Goal: Information Seeking & Learning: Learn about a topic

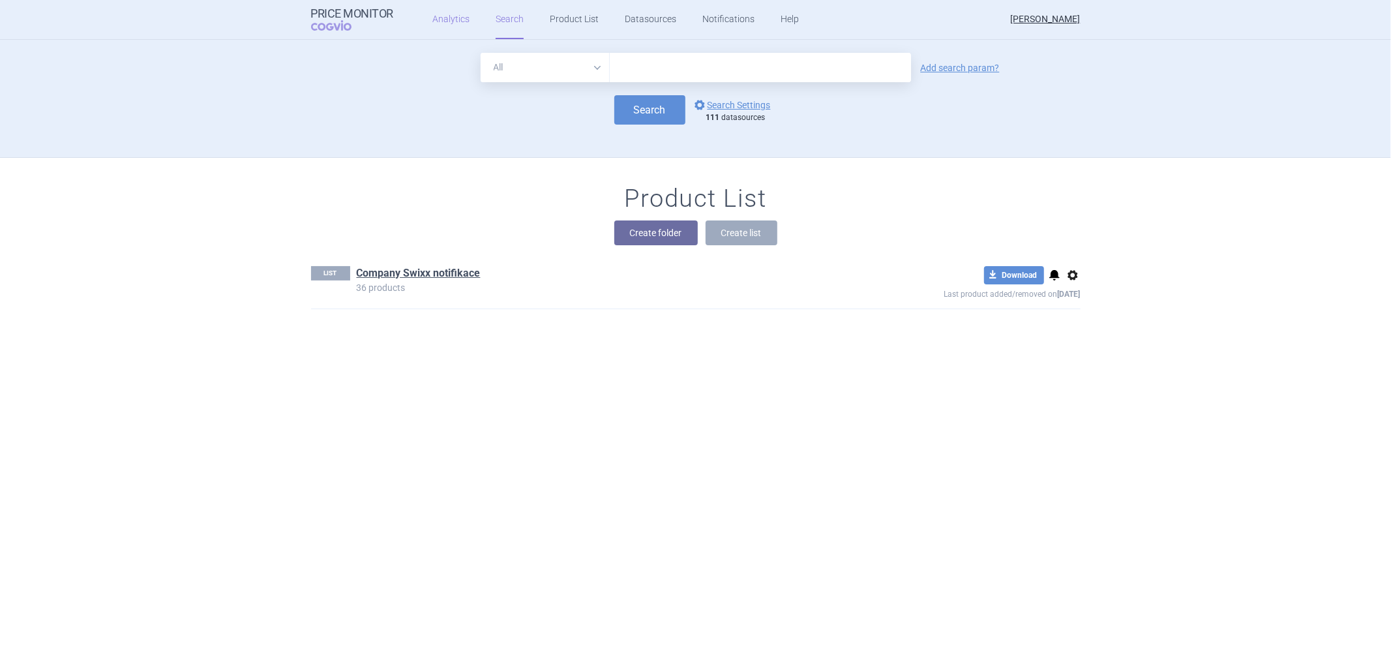
click at [448, 23] on link "Analytics" at bounding box center [451, 19] width 37 height 39
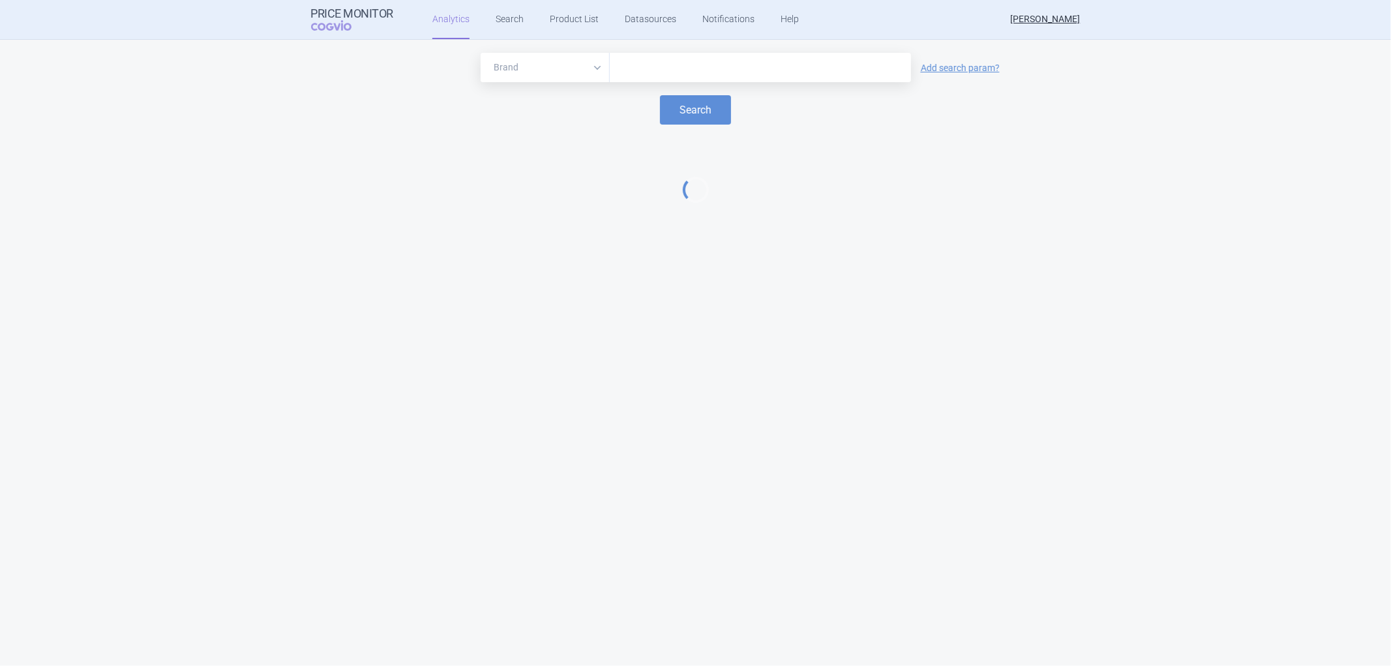
click at [666, 74] on input "text" at bounding box center [760, 67] width 288 height 17
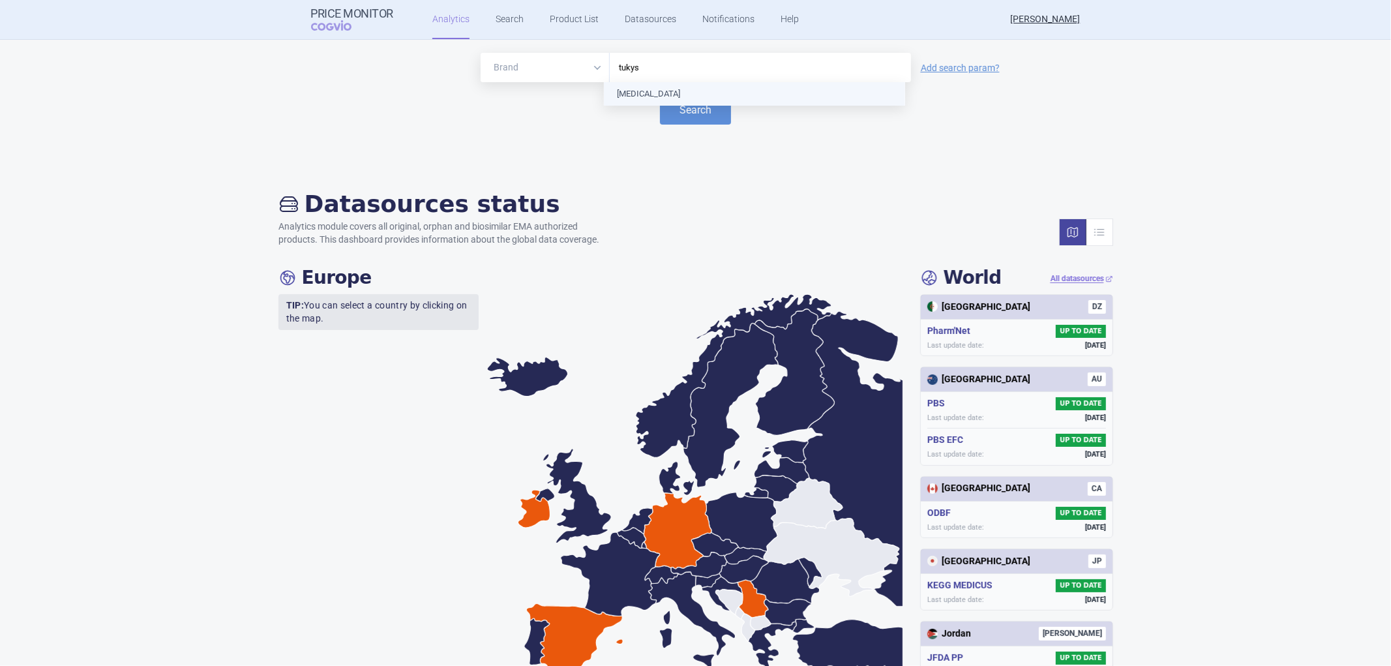
type input "[MEDICAL_DATA]"
click at [680, 107] on button "Search" at bounding box center [695, 109] width 71 height 29
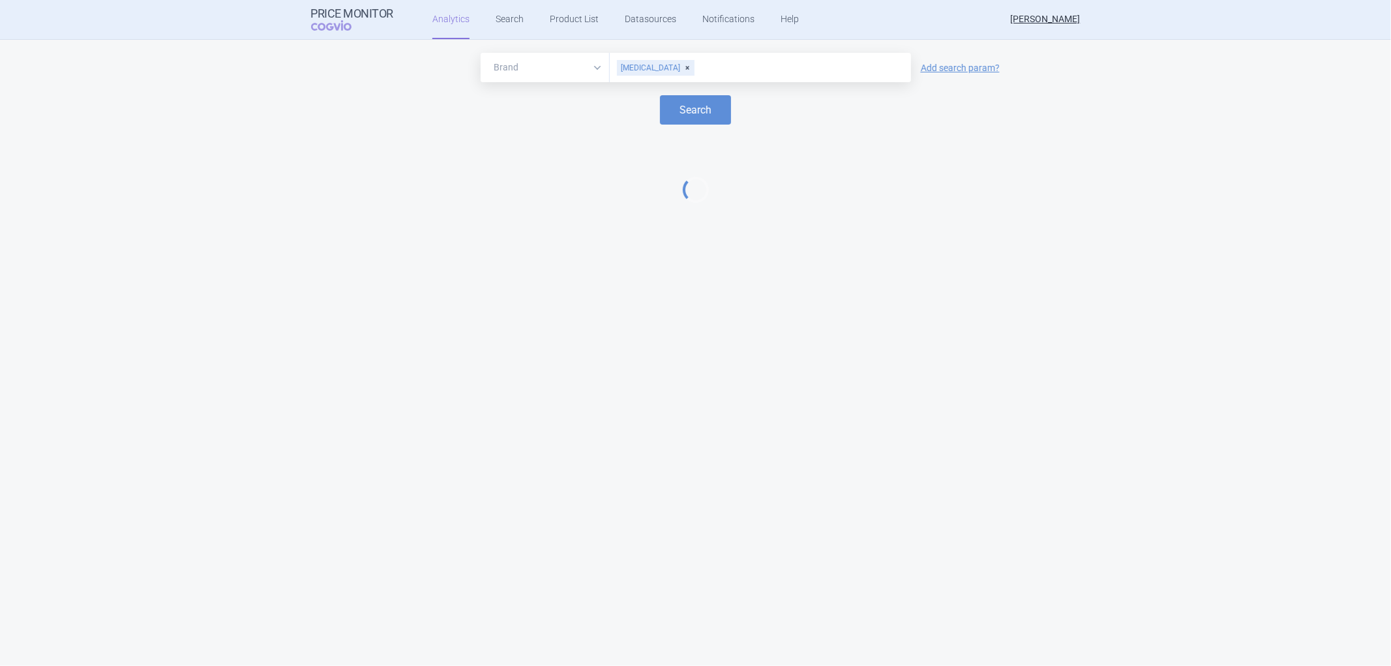
select select "EUR"
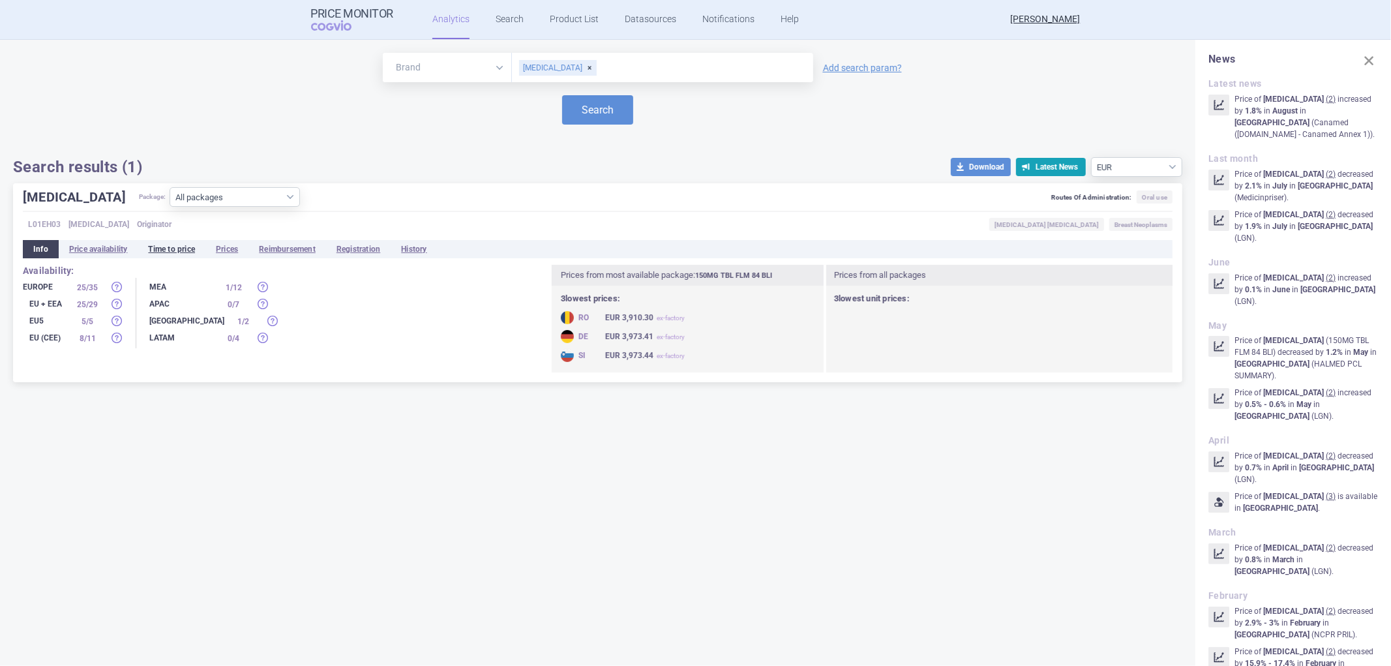
click at [183, 249] on li "Time to price" at bounding box center [172, 249] width 68 height 18
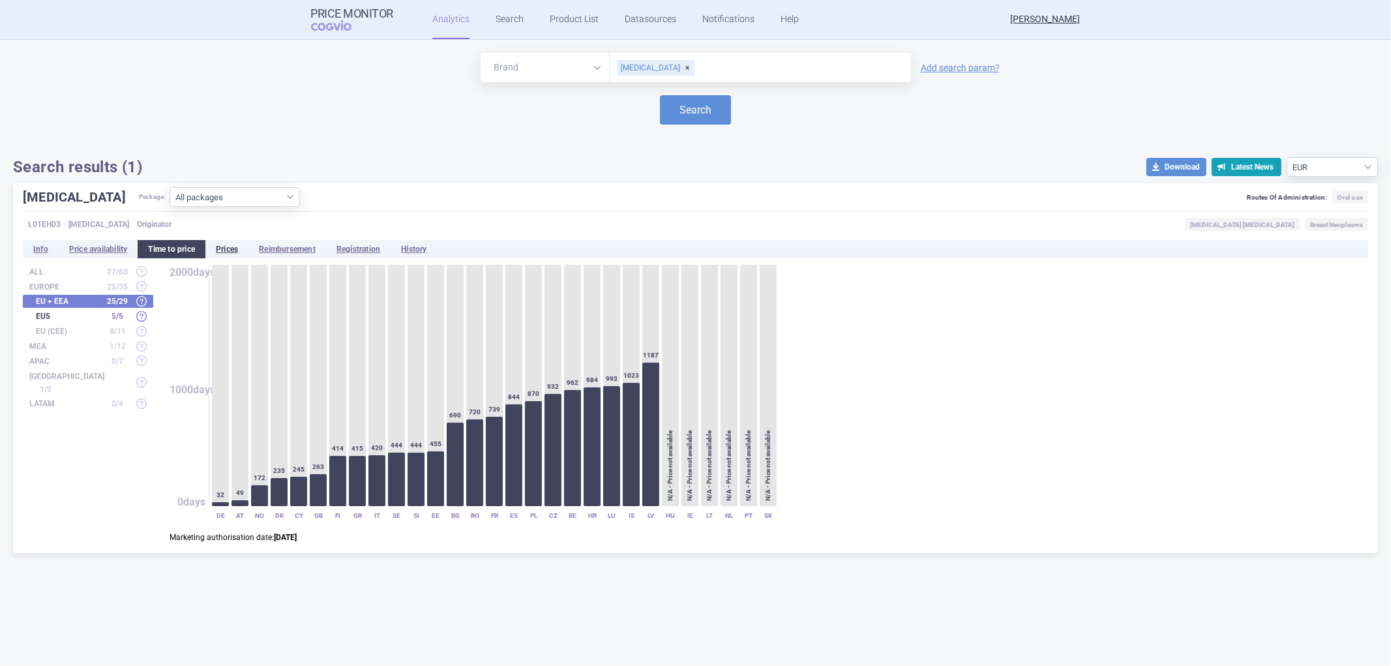
click at [233, 252] on li "Prices" at bounding box center [226, 249] width 43 height 18
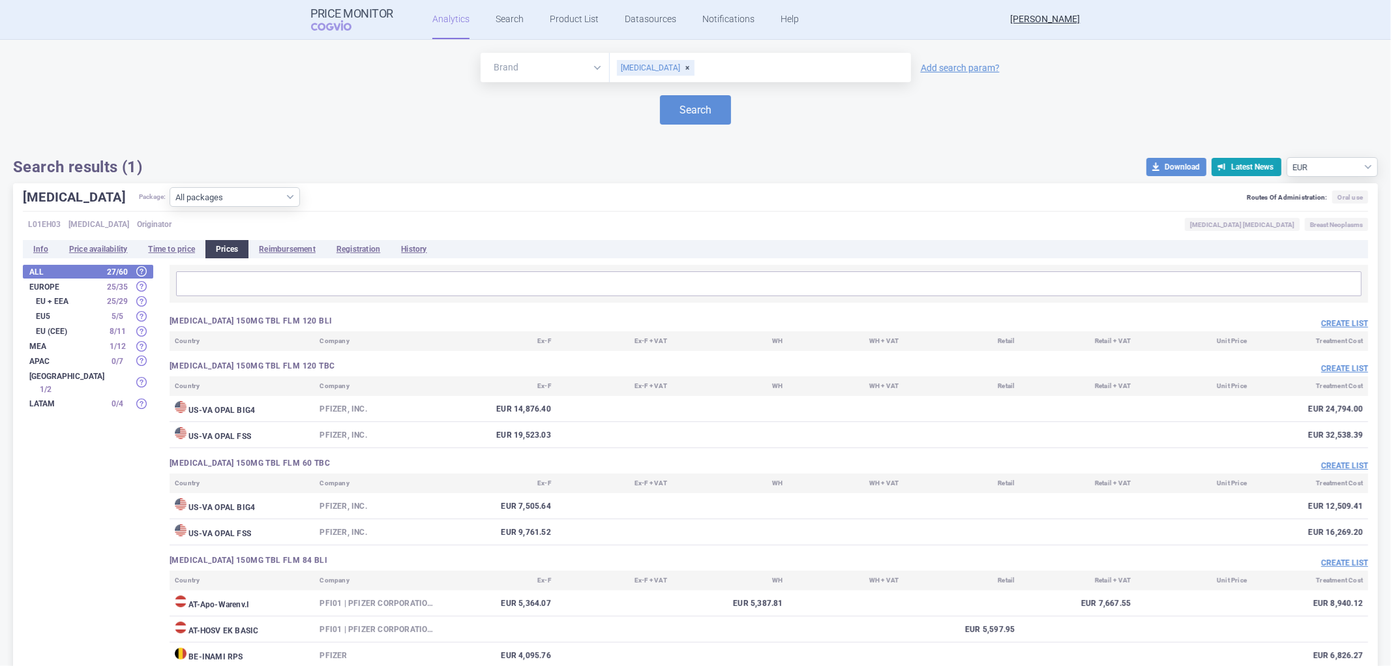
click at [194, 279] on input "text" at bounding box center [769, 283] width 1178 height 17
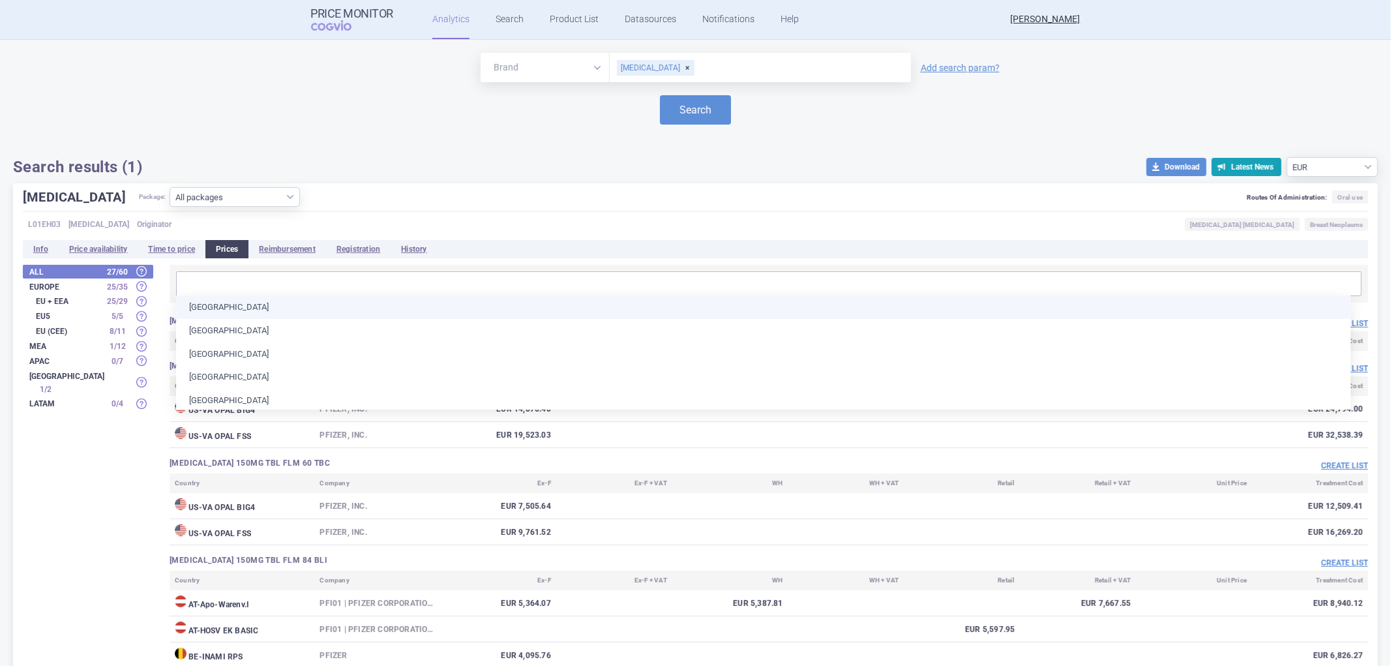
click at [194, 279] on input "text" at bounding box center [769, 283] width 1178 height 17
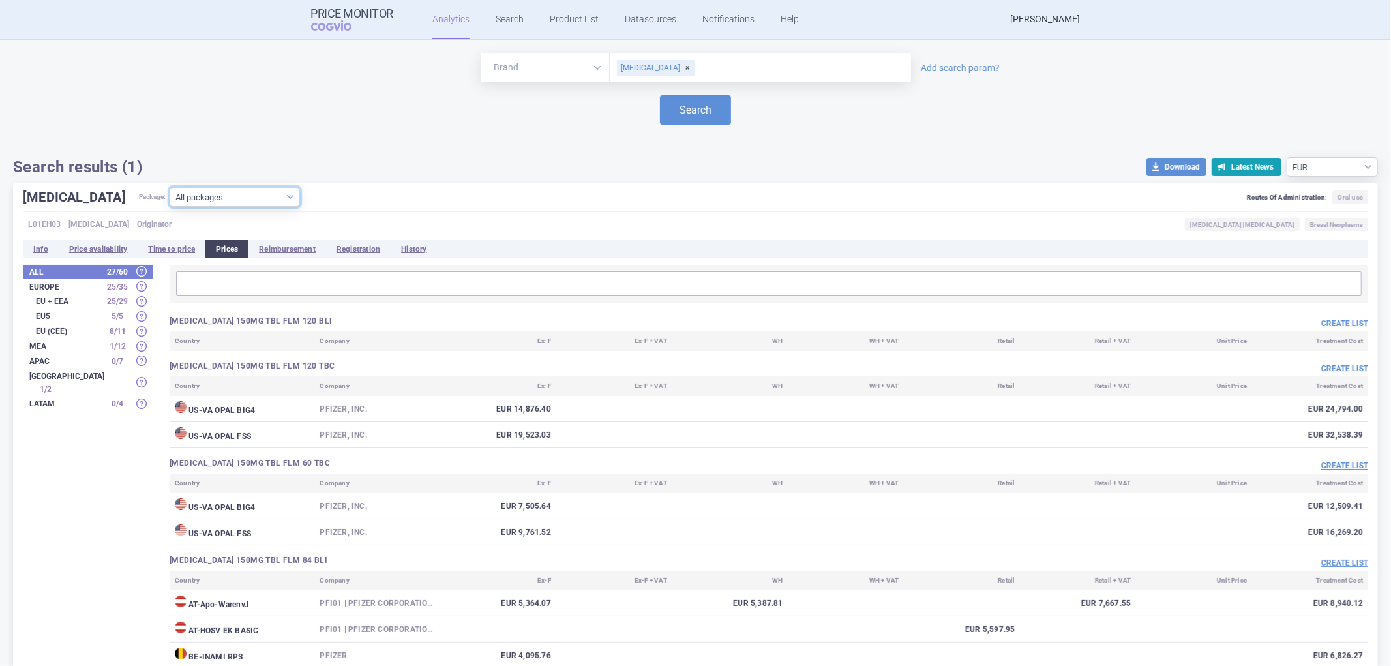
click at [243, 191] on select "All packages 150MG TBL FLM 120 BLI ( 0 ) 150MG TBL FLM 120 TBC ( 2 ) 150MG TBL …" at bounding box center [235, 197] width 130 height 20
select select "5a4c38d9-c39c-455f-8194-de4d3dcc18df"
click at [170, 207] on select "All packages 150MG TBL FLM 120 BLI ( 0 ) 150MG TBL FLM 120 TBC ( 2 ) 150MG TBL …" at bounding box center [235, 197] width 130 height 20
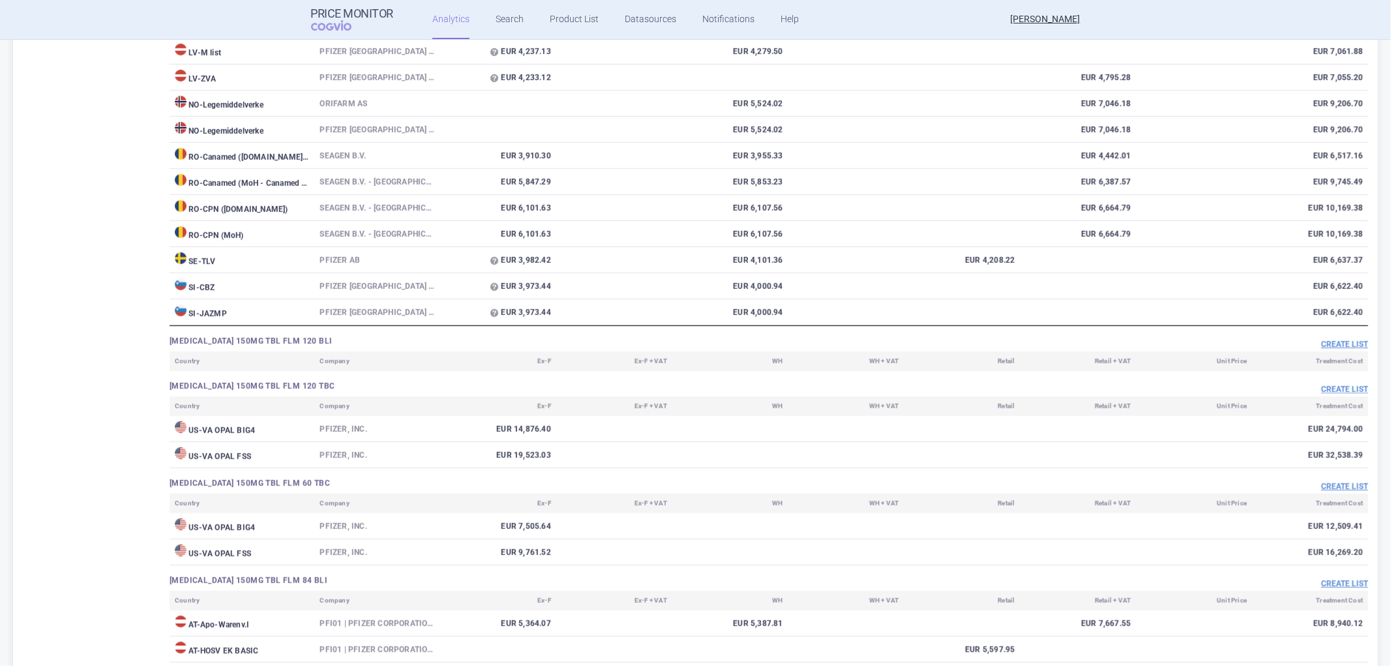
scroll to position [870, 0]
